Goal: Use online tool/utility: Utilize a website feature to perform a specific function

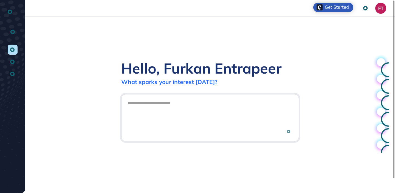
scroll to position [0, 0]
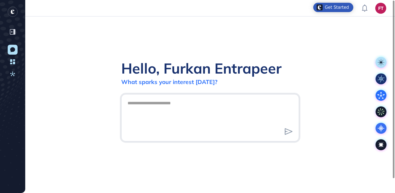
click at [180, 109] on textarea at bounding box center [210, 117] width 172 height 38
type textarea "**********"
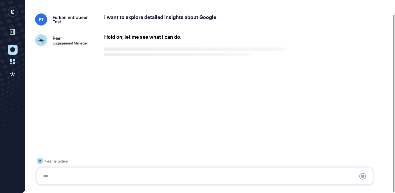
scroll to position [15, 0]
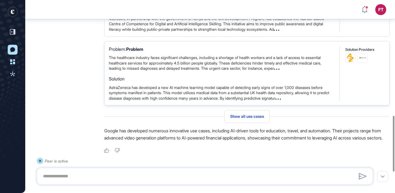
scroll to position [411, 0]
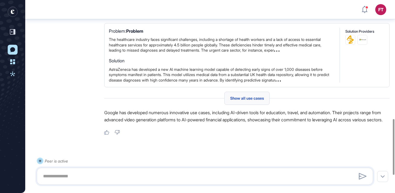
click at [233, 105] on div "Show all use cases" at bounding box center [246, 98] width 45 height 13
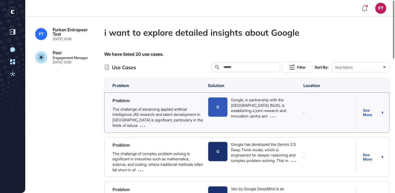
click at [216, 103] on div "G" at bounding box center [218, 107] width 20 height 20
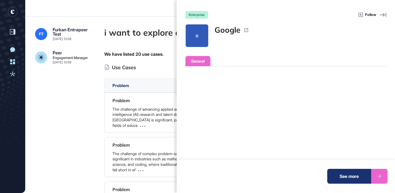
click at [138, 10] on div "enterprise Follow G Google General Operating Status Headquarters Founded Date E…" at bounding box center [197, 96] width 395 height 193
